Goal: Transaction & Acquisition: Purchase product/service

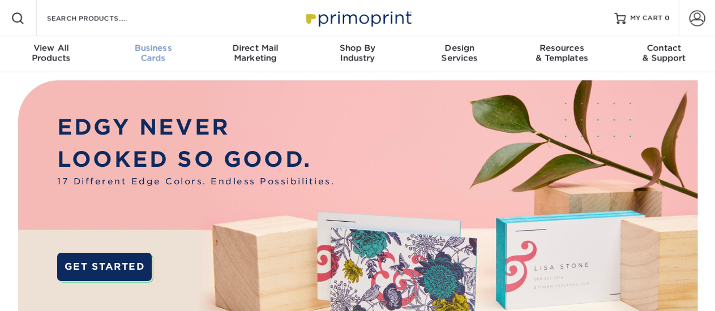
click at [159, 59] on div "Business Cards" at bounding box center [153, 53] width 102 height 20
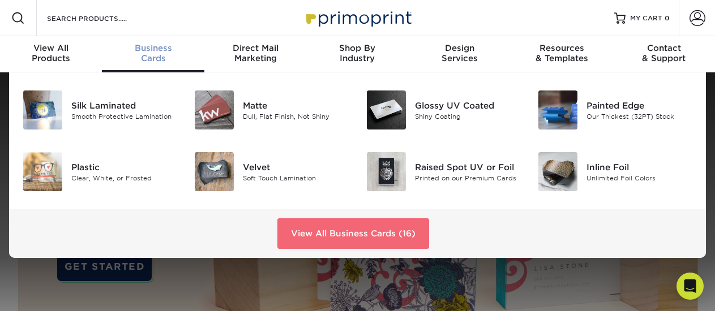
click at [397, 238] on link "View All Business Cards (16)" at bounding box center [353, 234] width 152 height 31
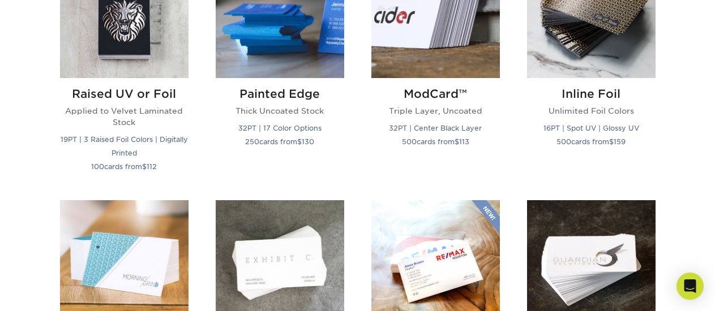
scroll to position [793, 0]
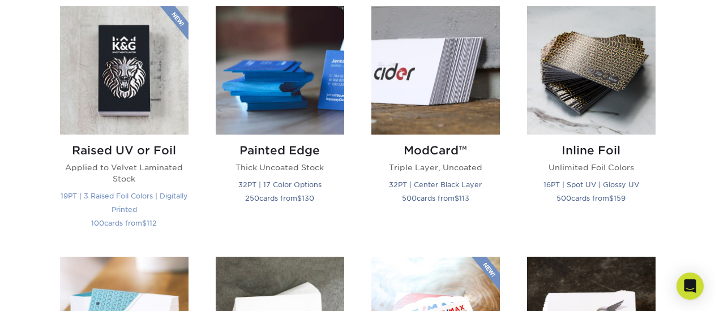
click at [119, 100] on img at bounding box center [124, 70] width 129 height 129
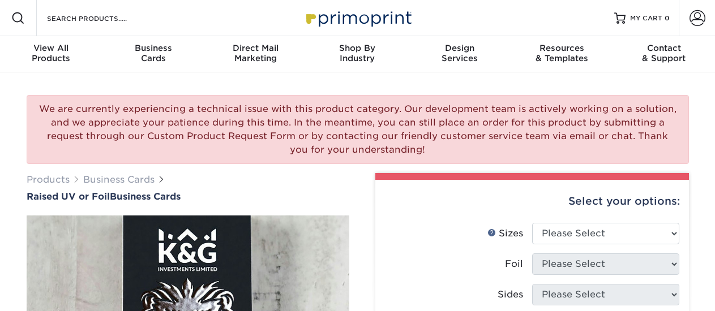
scroll to position [113, 0]
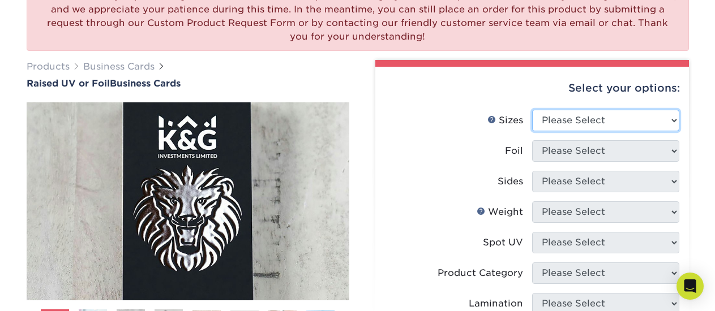
click at [652, 129] on select "Please Select 2" x 3.5" - Standard" at bounding box center [605, 121] width 147 height 22
select select "2.00x3.50"
click at [532, 110] on select "Please Select 2" x 3.5" - Standard" at bounding box center [605, 121] width 147 height 22
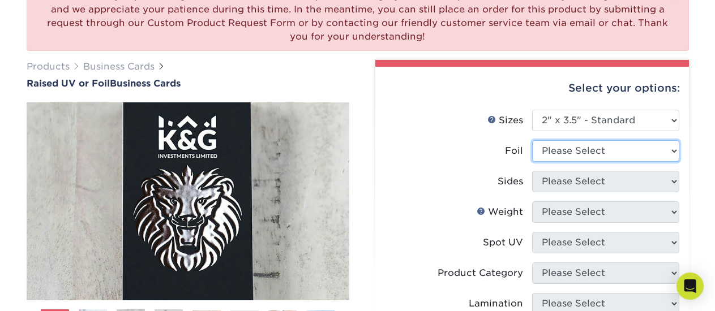
click at [618, 152] on select "Please Select No Yes" at bounding box center [605, 151] width 147 height 22
select select "1"
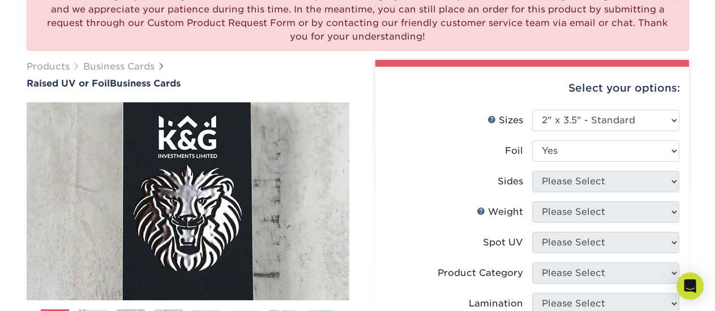
click at [532, 140] on select "Please Select No Yes" at bounding box center [605, 151] width 147 height 22
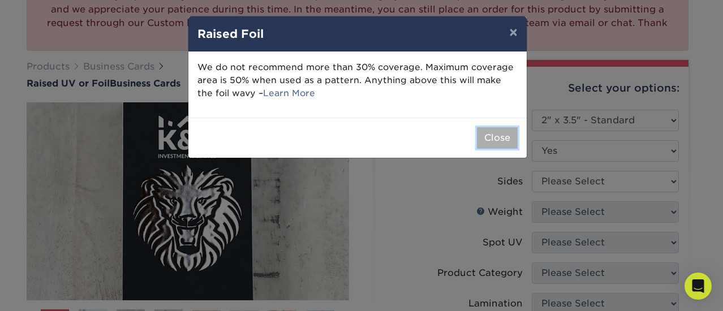
click at [503, 136] on button "Close" at bounding box center [497, 138] width 41 height 22
